Goal: Information Seeking & Learning: Learn about a topic

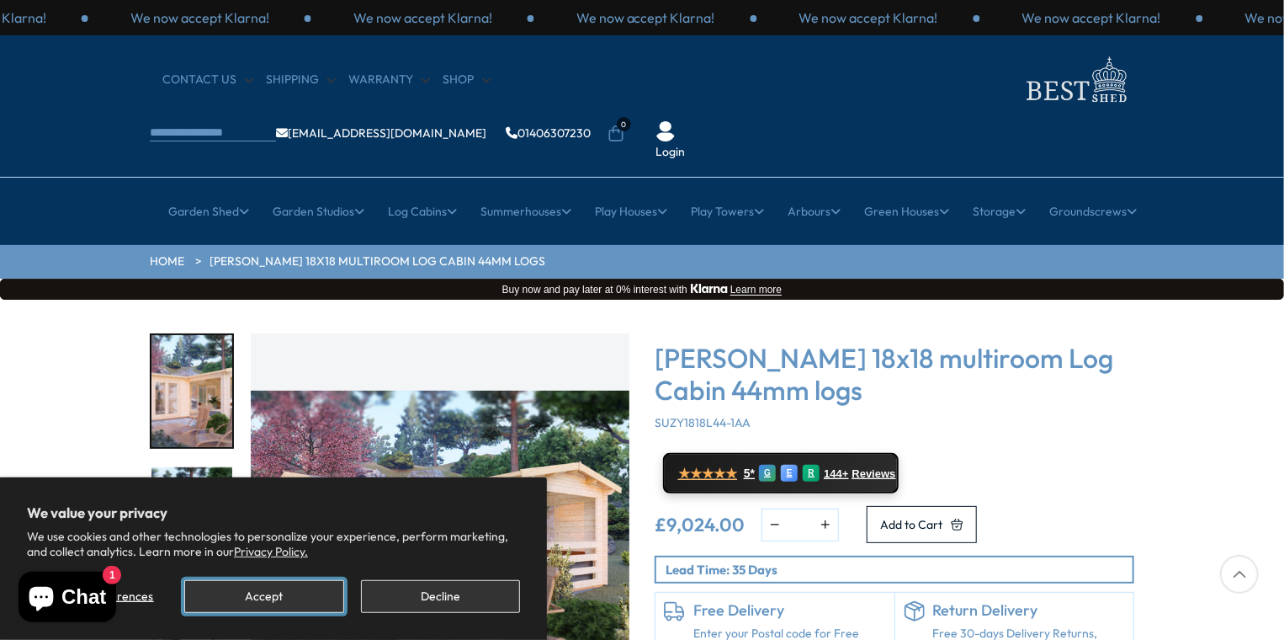
click at [280, 592] on button "Accept" at bounding box center [263, 596] width 159 height 33
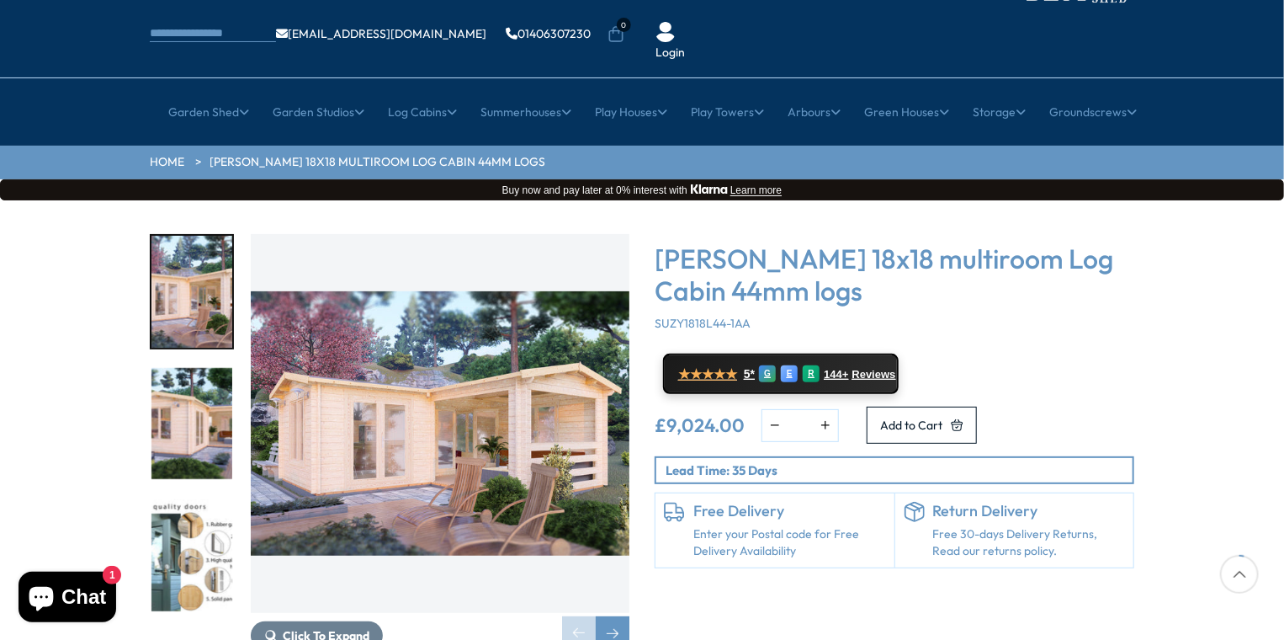
scroll to position [101, 0]
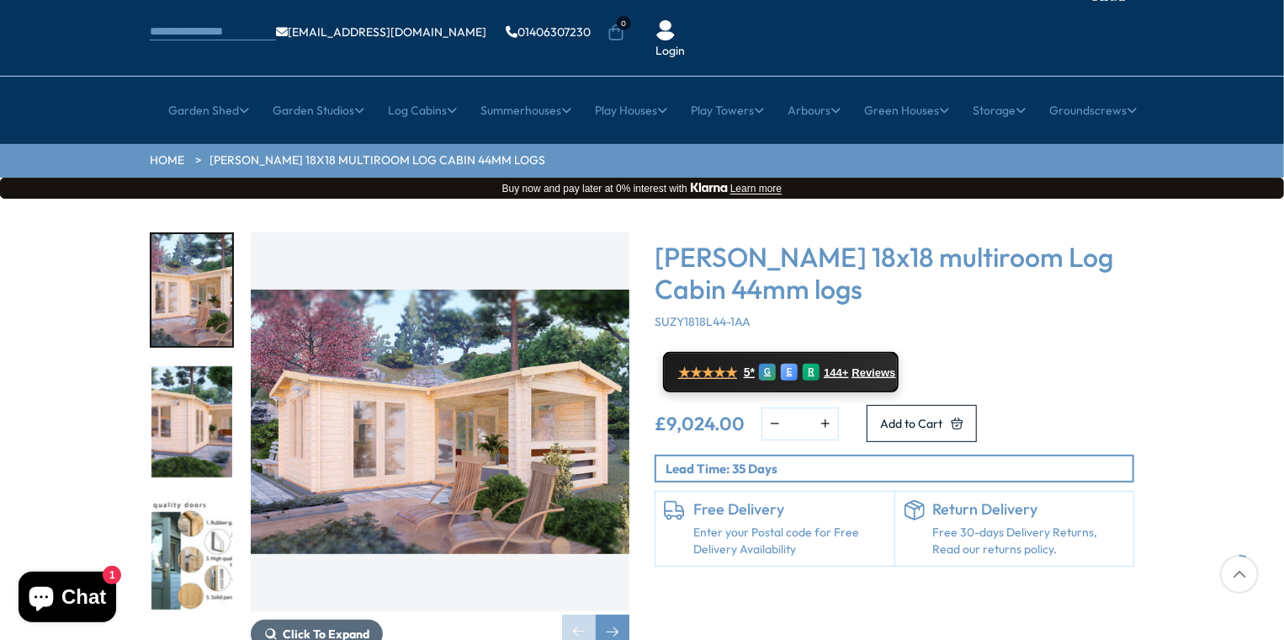
click at [329, 626] on span "Click To Expand" at bounding box center [326, 633] width 87 height 15
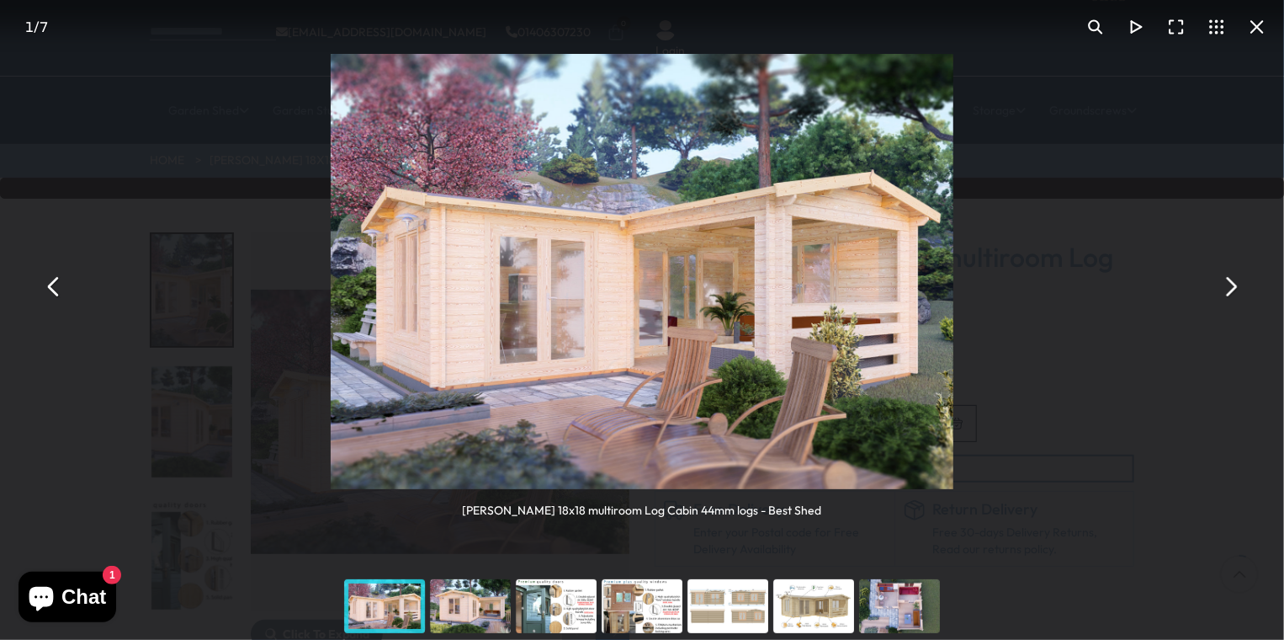
click at [1232, 282] on button "You can close this modal content with the ESC key" at bounding box center [1230, 286] width 40 height 40
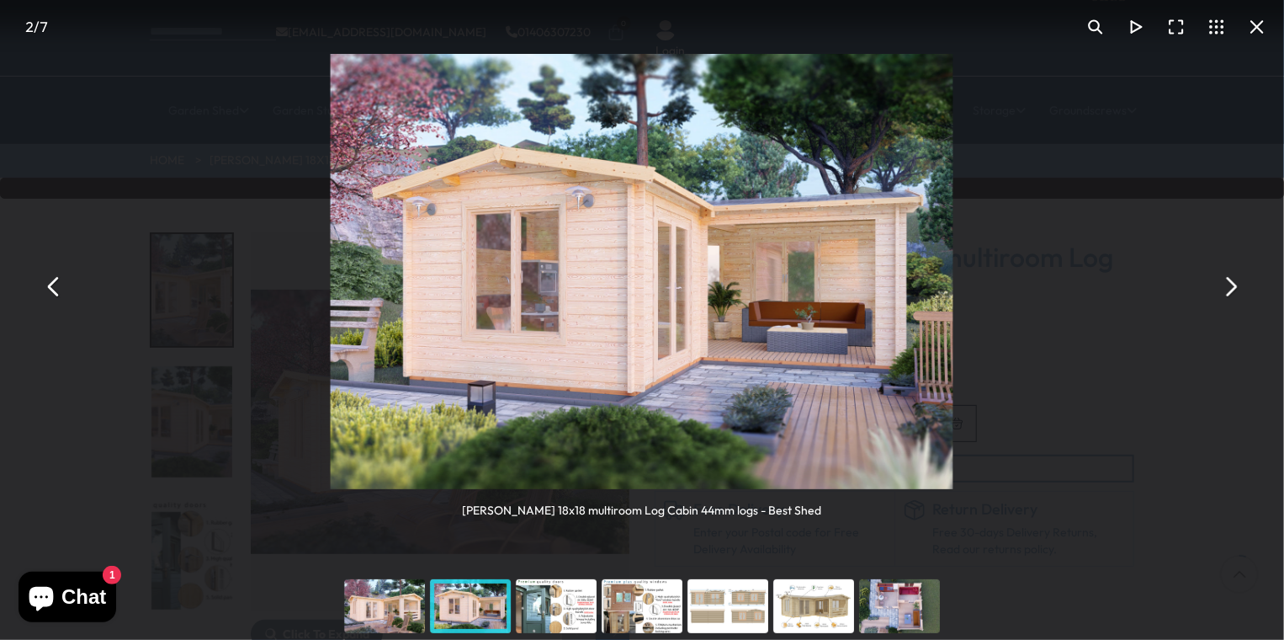
click at [1225, 290] on button "You can close this modal content with the ESC key" at bounding box center [1230, 286] width 40 height 40
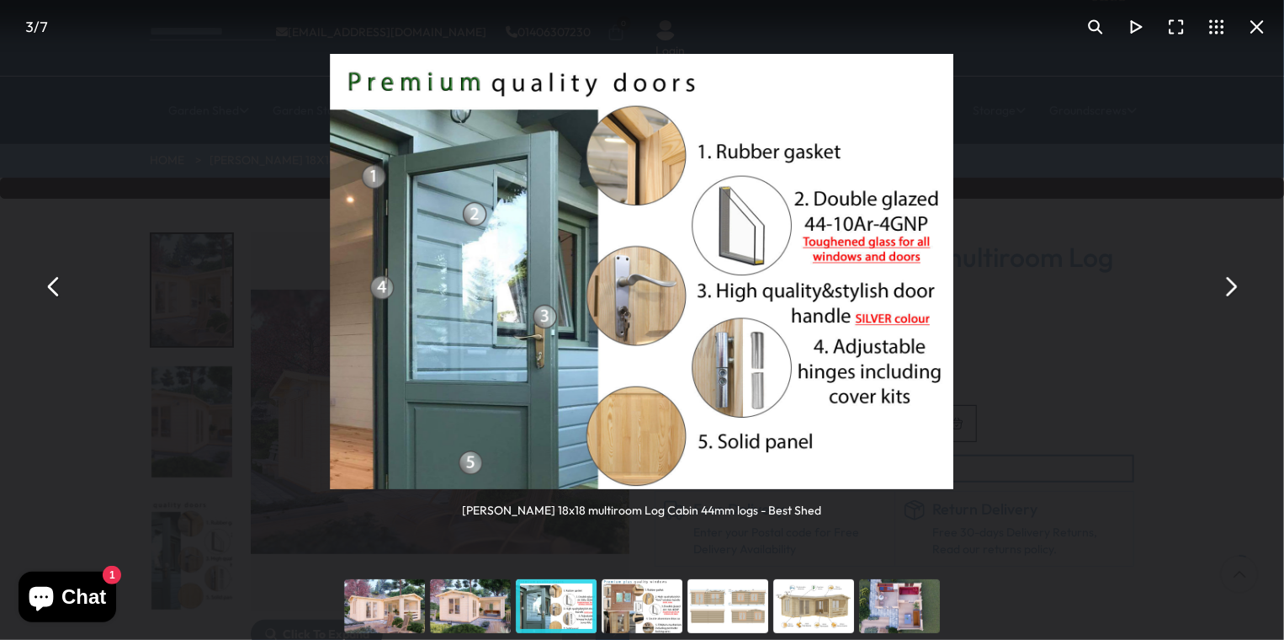
click at [1225, 290] on button "You can close this modal content with the ESC key" at bounding box center [1230, 286] width 40 height 40
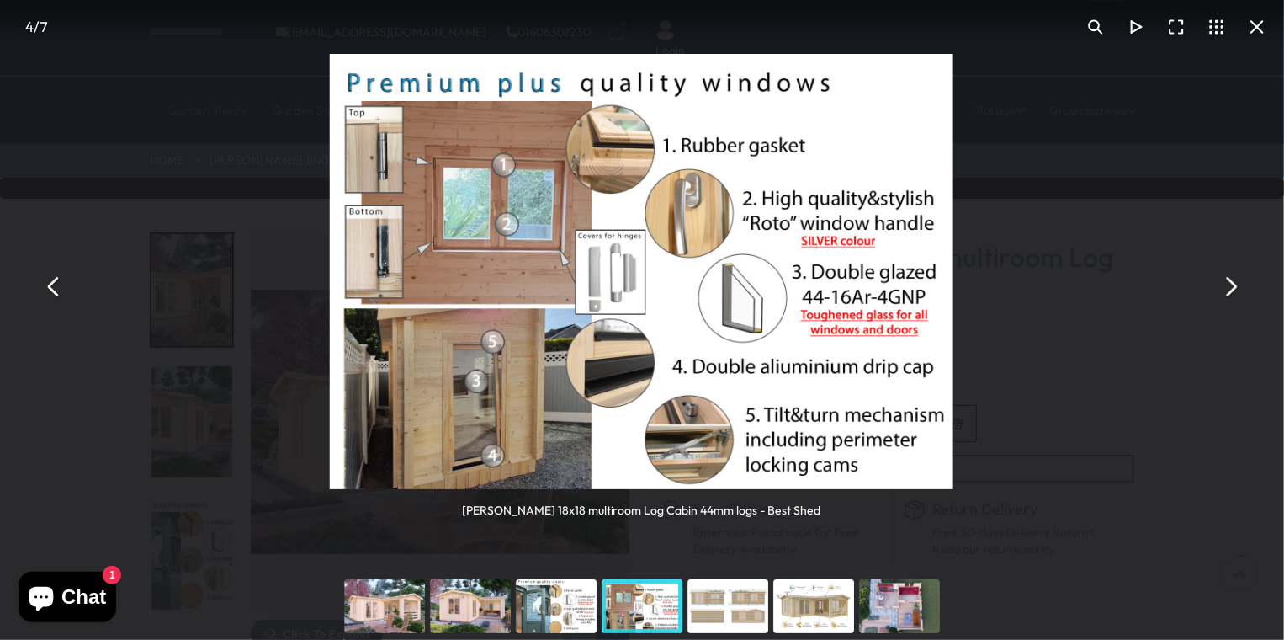
click at [1225, 290] on button "You can close this modal content with the ESC key" at bounding box center [1230, 286] width 40 height 40
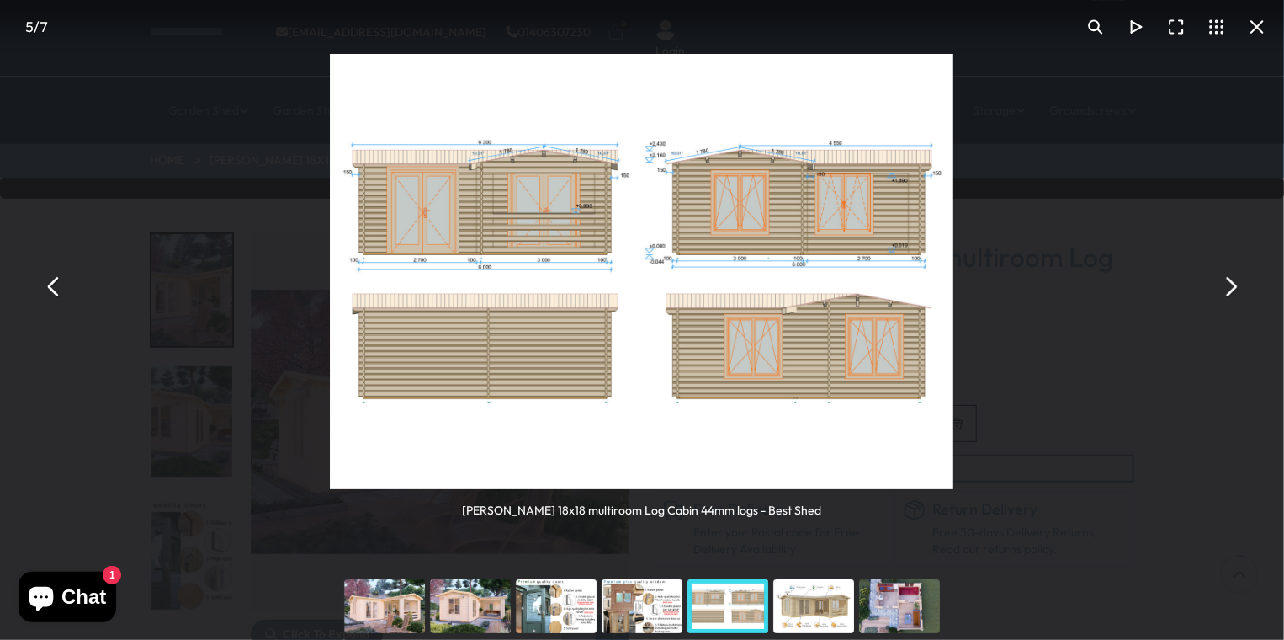
click at [1225, 290] on button "You can close this modal content with the ESC key" at bounding box center [1230, 286] width 40 height 40
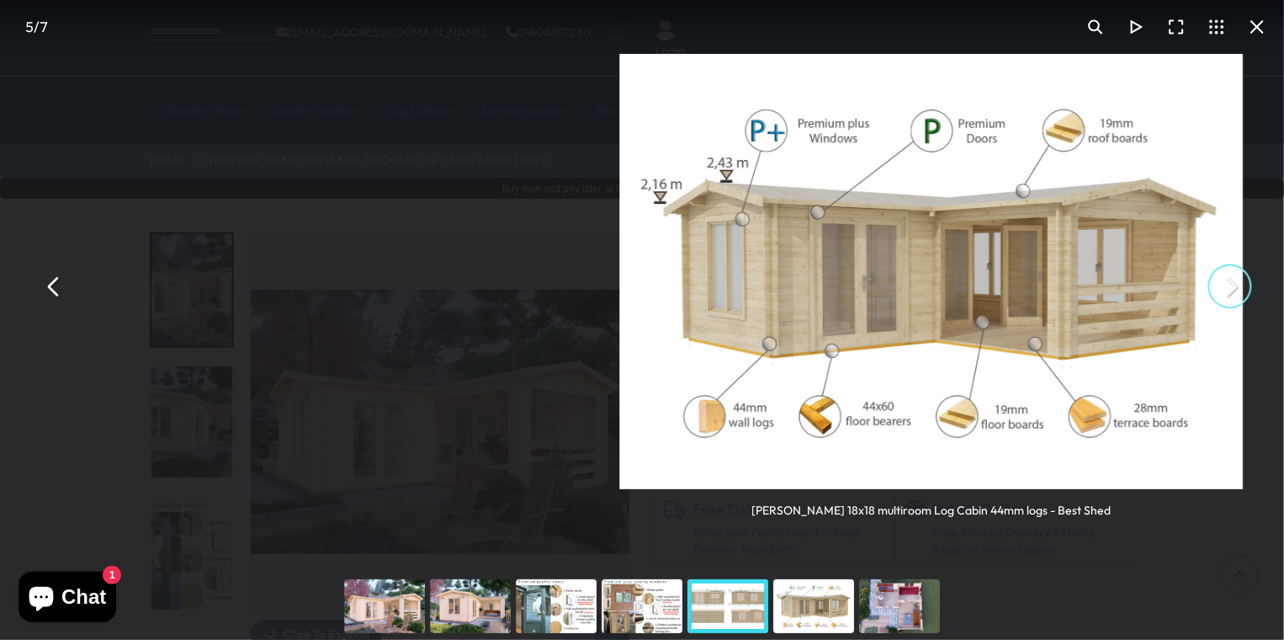
scroll to position [135, 0]
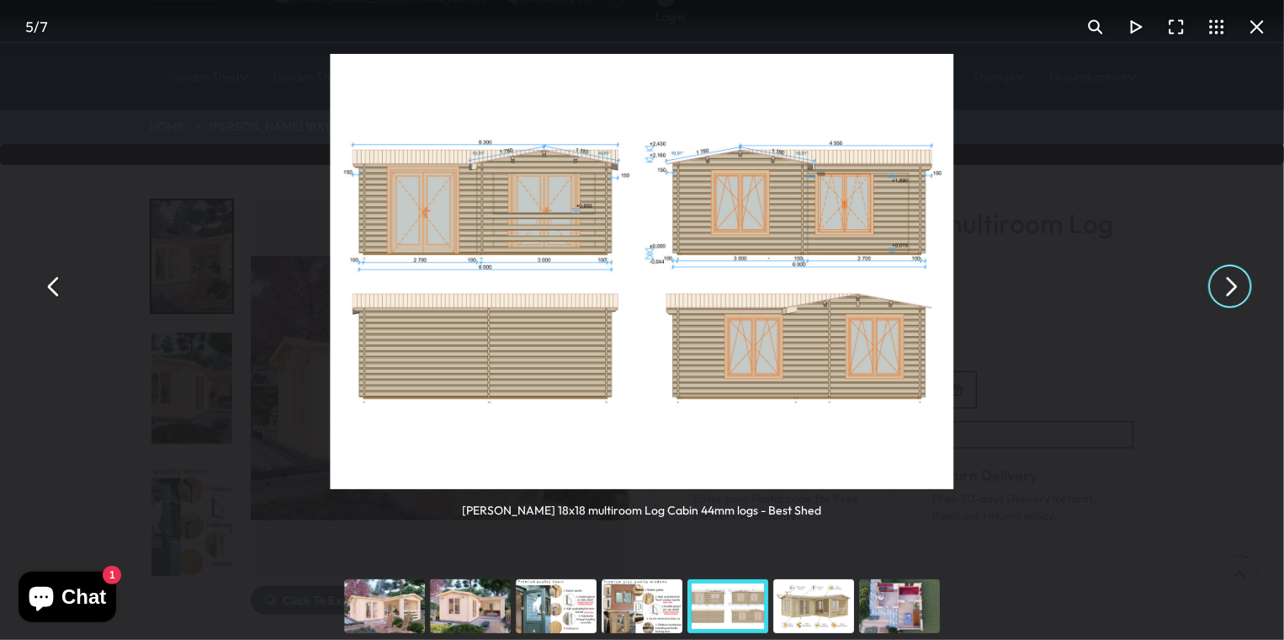
click at [1232, 285] on button "You can close this modal content with the ESC key" at bounding box center [1230, 286] width 40 height 40
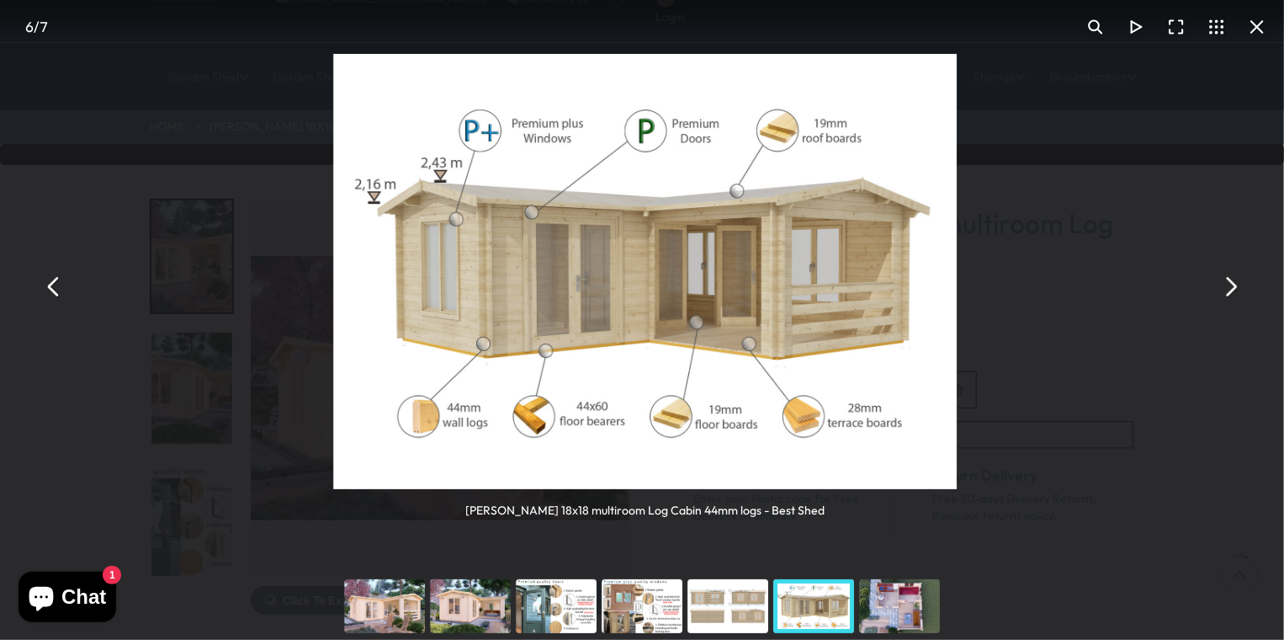
click at [1232, 285] on button "You can close this modal content with the ESC key" at bounding box center [1230, 286] width 40 height 40
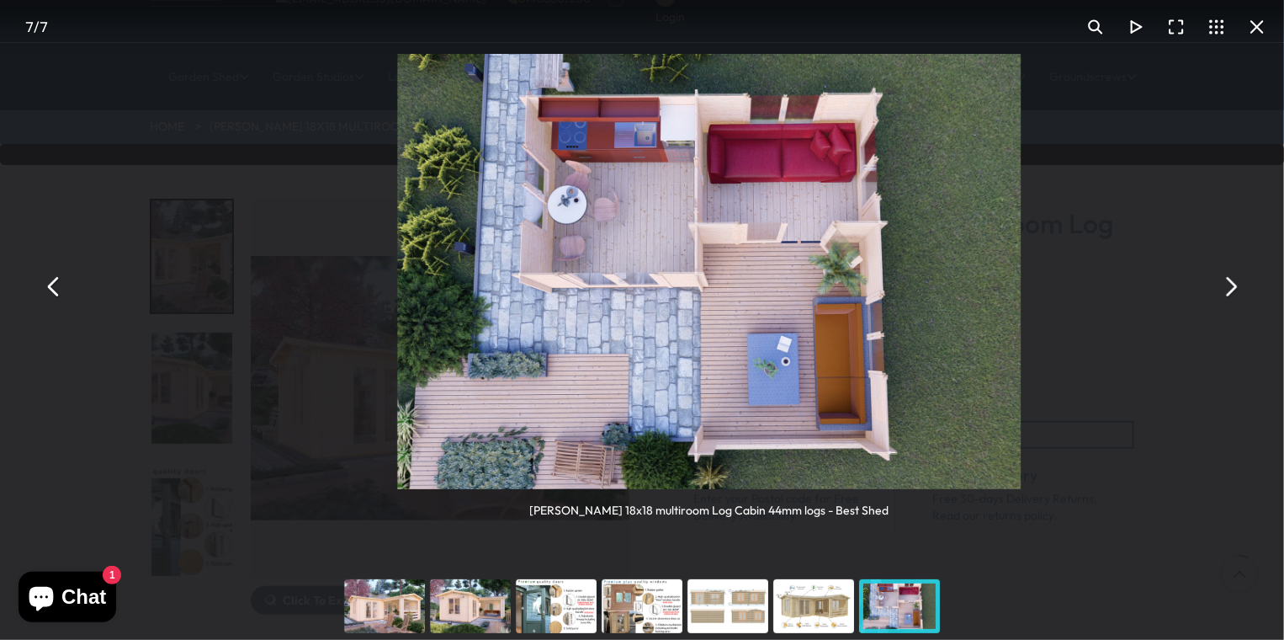
click at [1232, 285] on button "You can close this modal content with the ESC key" at bounding box center [1230, 286] width 40 height 40
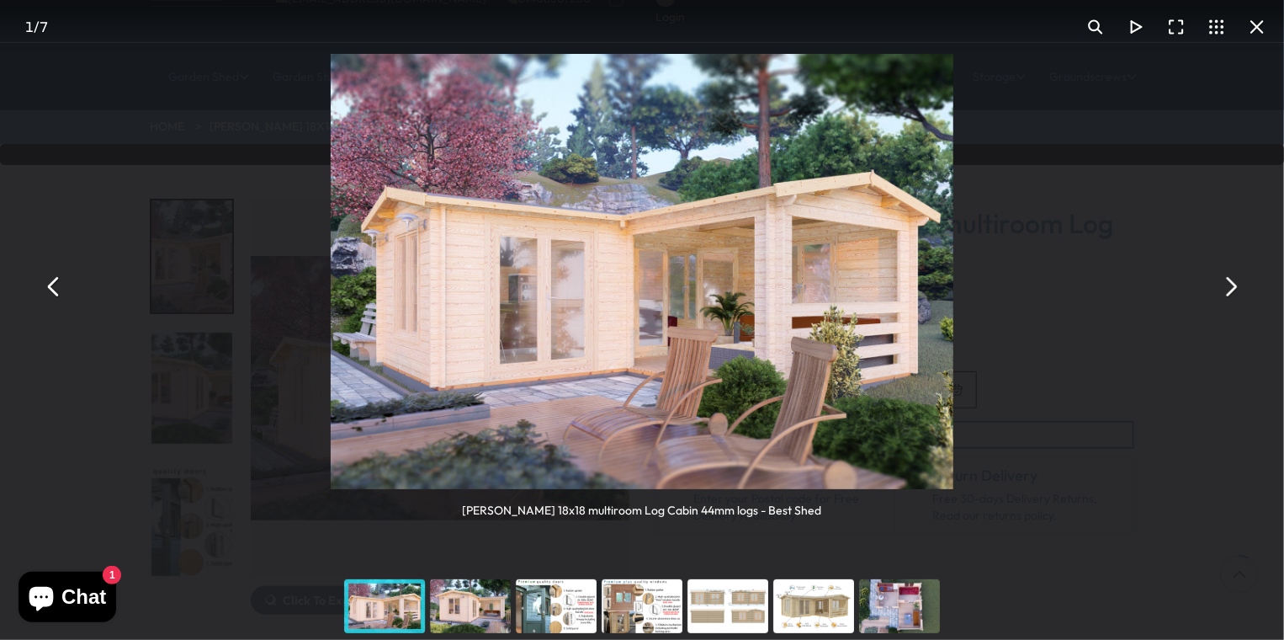
click at [50, 291] on button "You can close this modal content with the ESC key" at bounding box center [54, 286] width 40 height 40
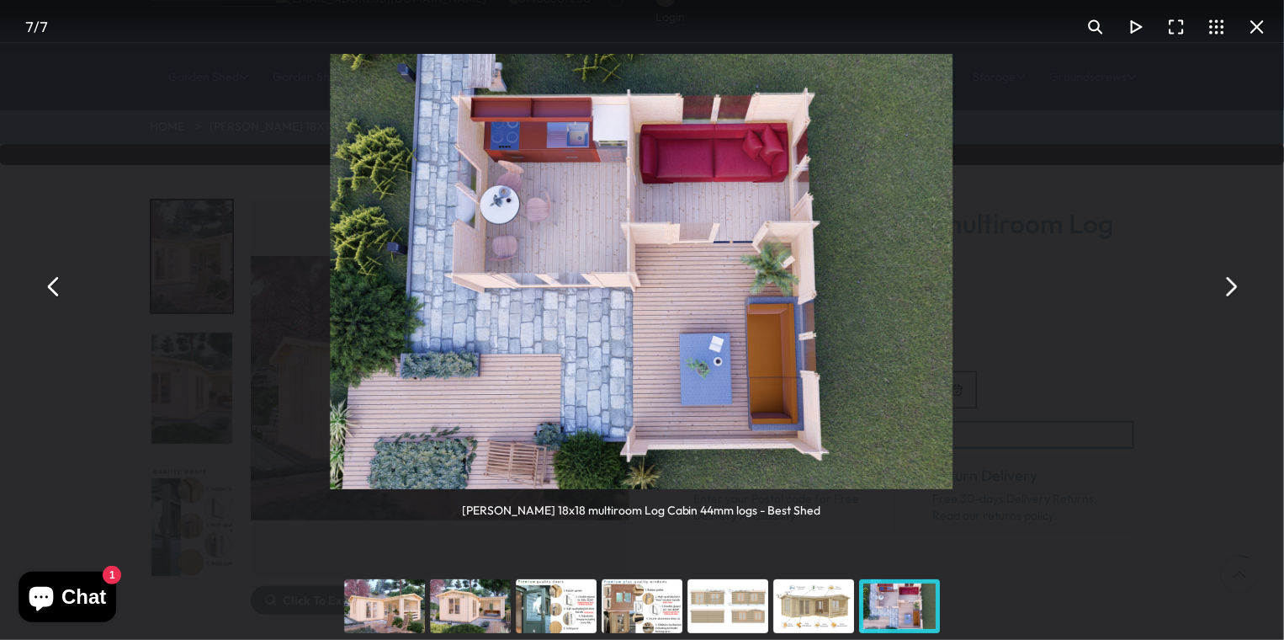
click at [1232, 285] on button "You can close this modal content with the ESC key" at bounding box center [1230, 286] width 40 height 40
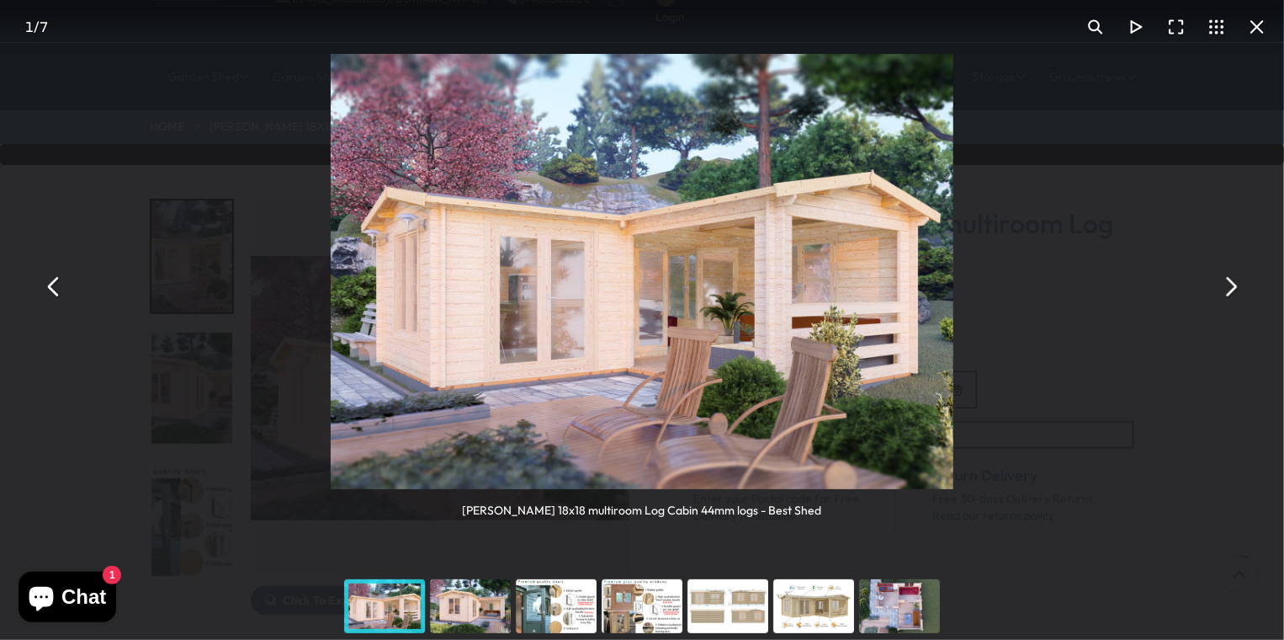
click at [1232, 285] on button "You can close this modal content with the ESC key" at bounding box center [1230, 286] width 40 height 40
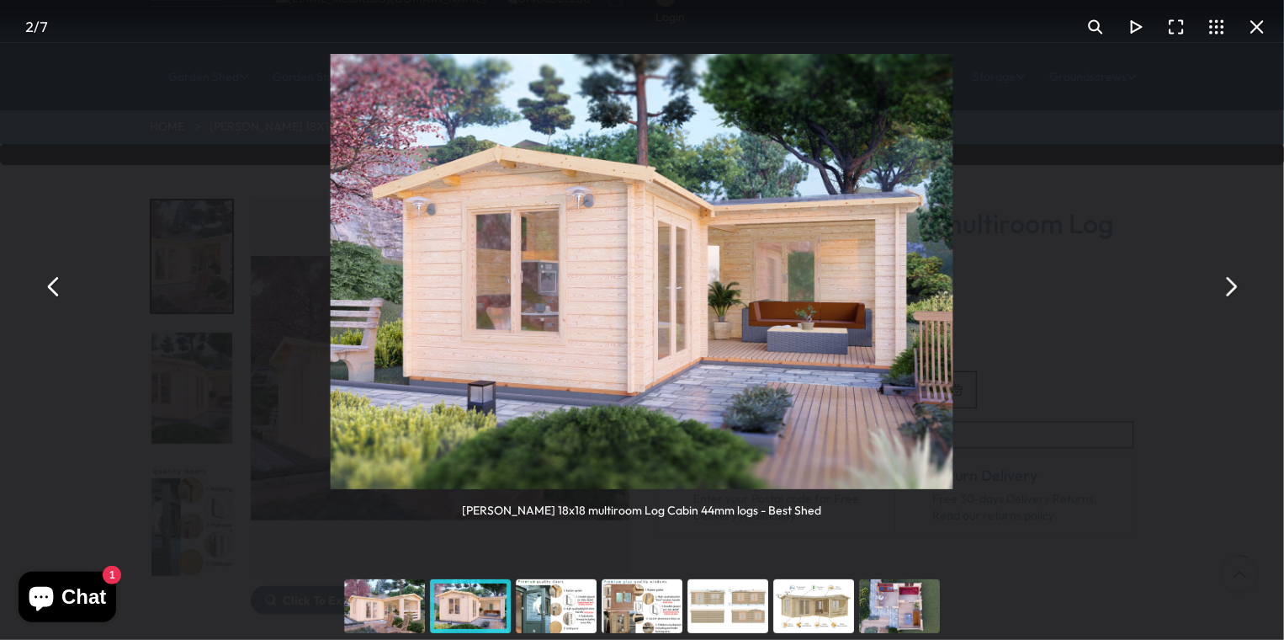
click at [1232, 284] on button "You can close this modal content with the ESC key" at bounding box center [1230, 286] width 40 height 40
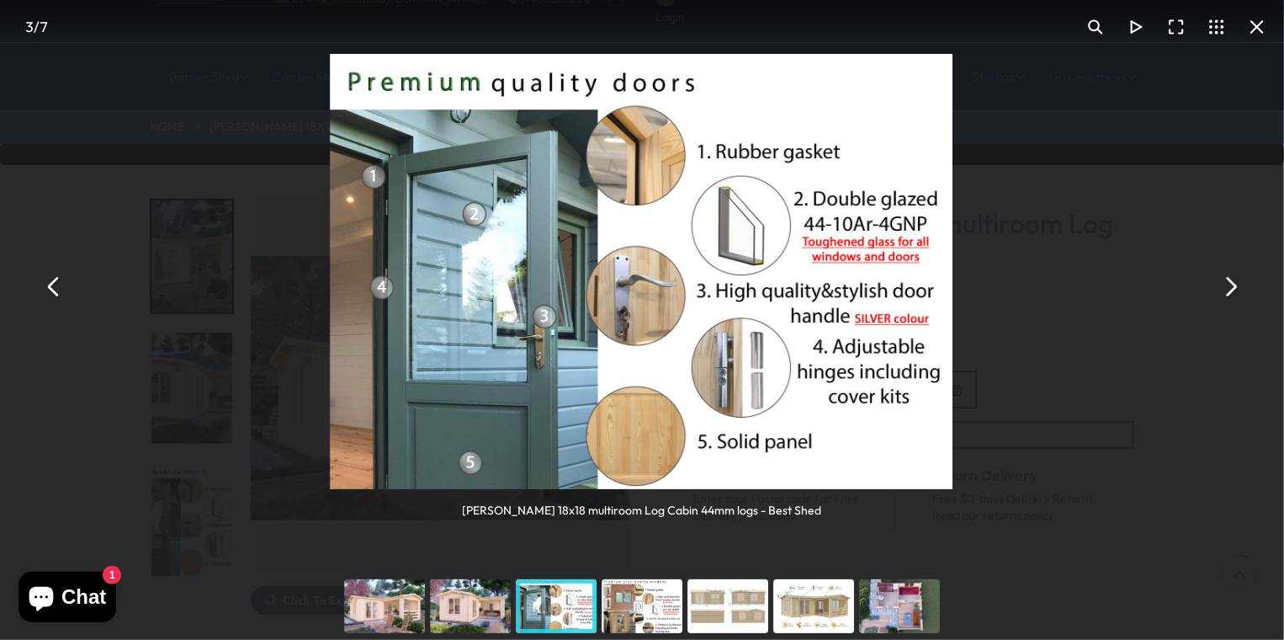
click at [1232, 284] on button "You can close this modal content with the ESC key" at bounding box center [1230, 286] width 40 height 40
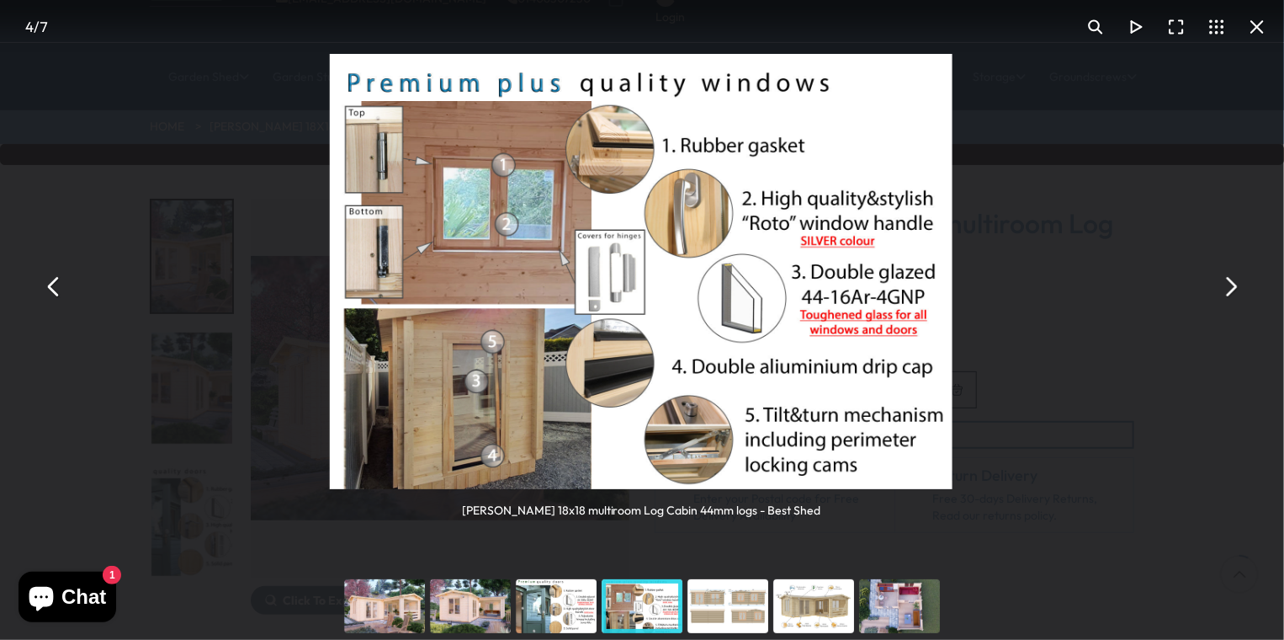
click at [1232, 284] on button "You can close this modal content with the ESC key" at bounding box center [1230, 286] width 40 height 40
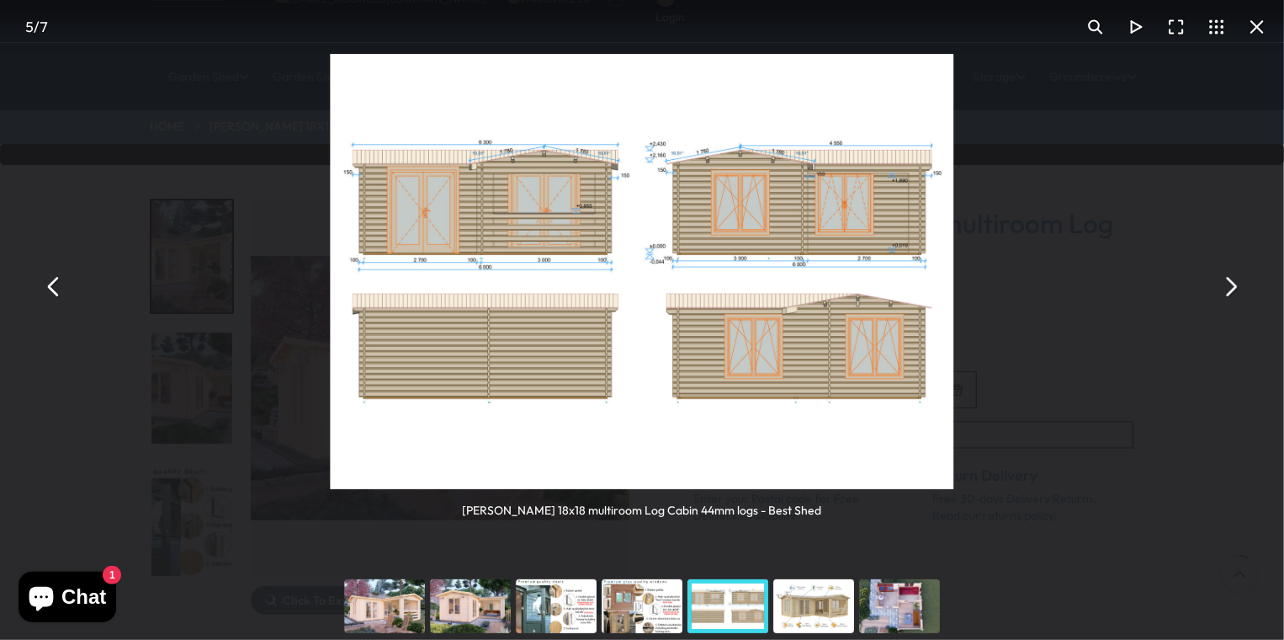
click at [1232, 284] on button "You can close this modal content with the ESC key" at bounding box center [1230, 286] width 40 height 40
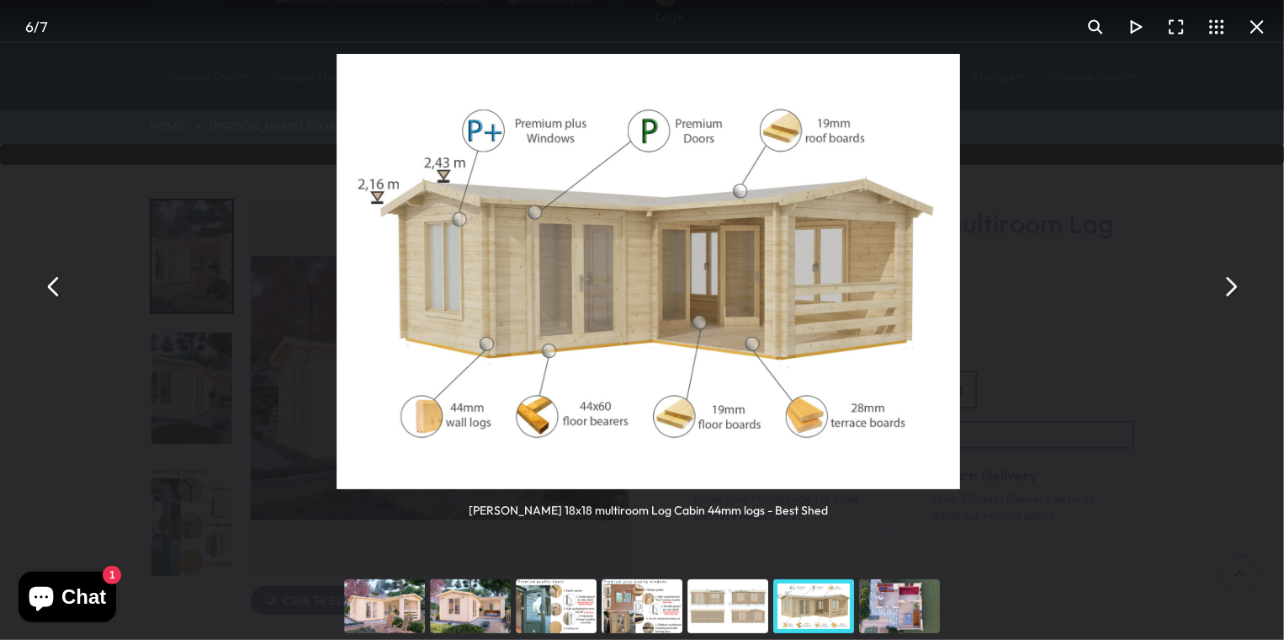
click at [1232, 284] on button "You can close this modal content with the ESC key" at bounding box center [1230, 286] width 40 height 40
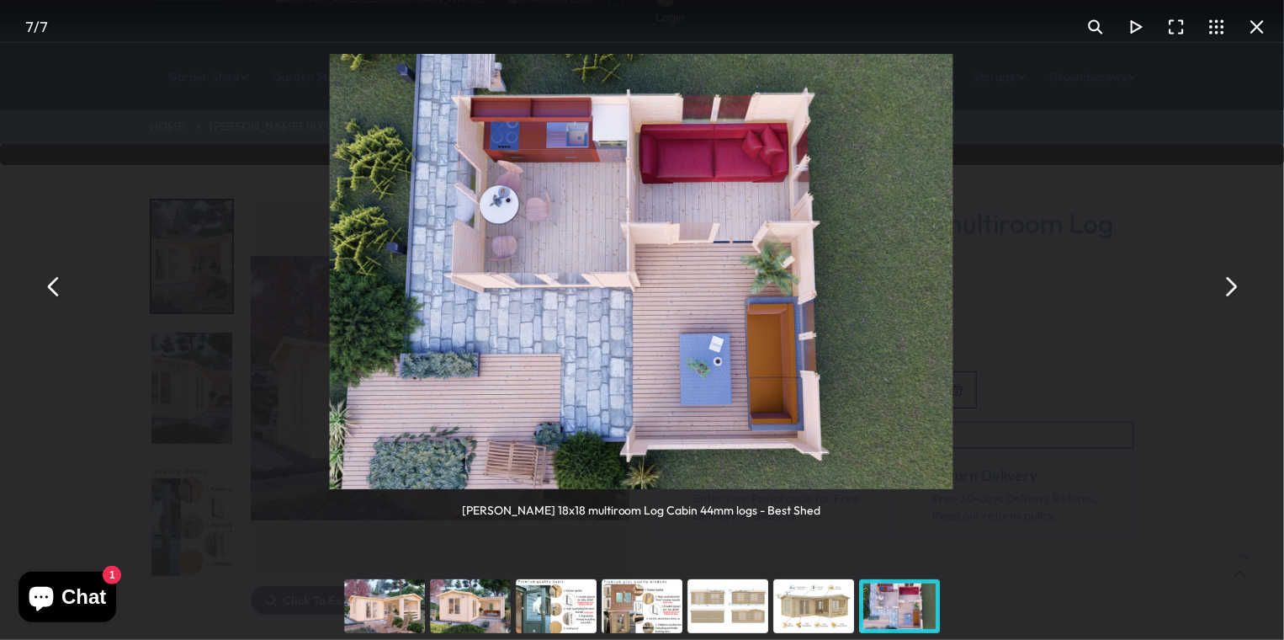
click at [1259, 28] on button "You can close this modal content with the ESC key" at bounding box center [1257, 27] width 40 height 40
